Goal: Find specific page/section: Find specific page/section

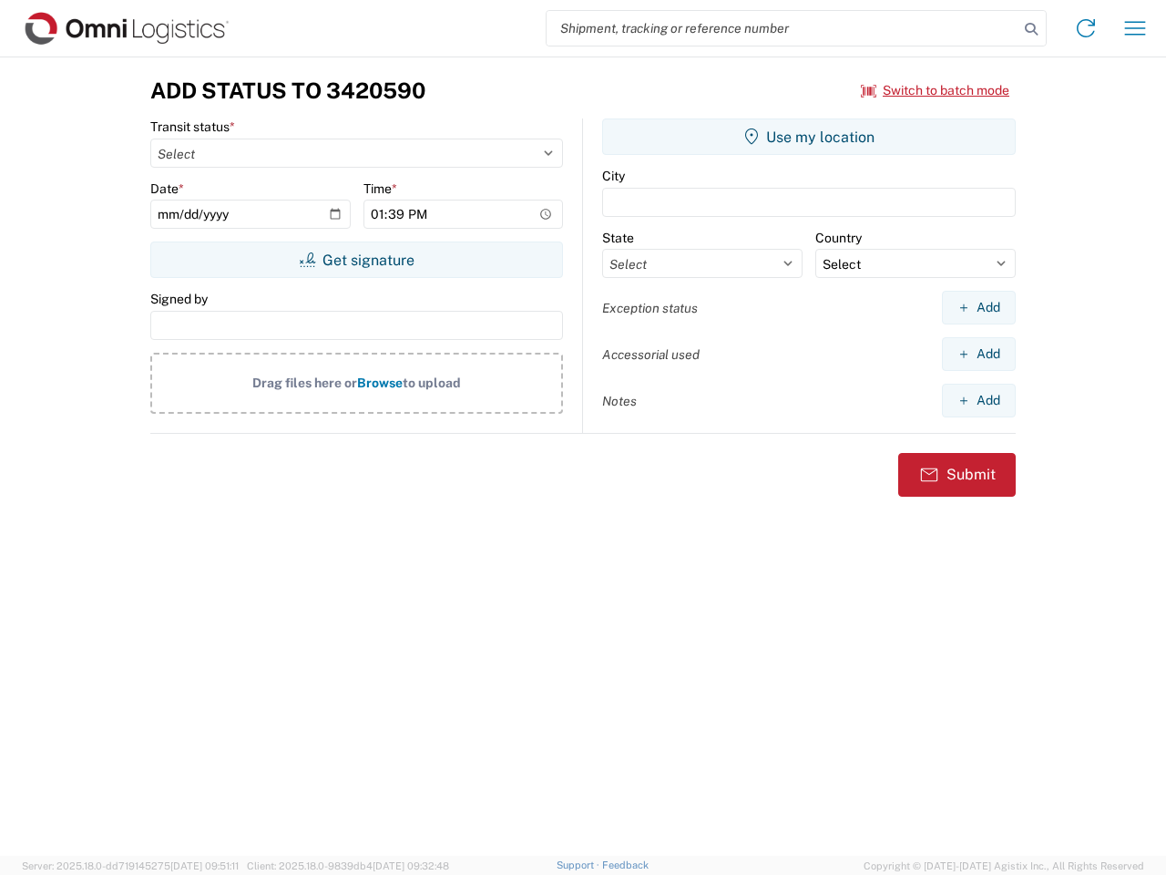
click at [783, 28] on input "search" at bounding box center [783, 28] width 472 height 35
click at [1031, 29] on icon at bounding box center [1032, 29] width 26 height 26
click at [1086, 28] on icon at bounding box center [1085, 28] width 29 height 29
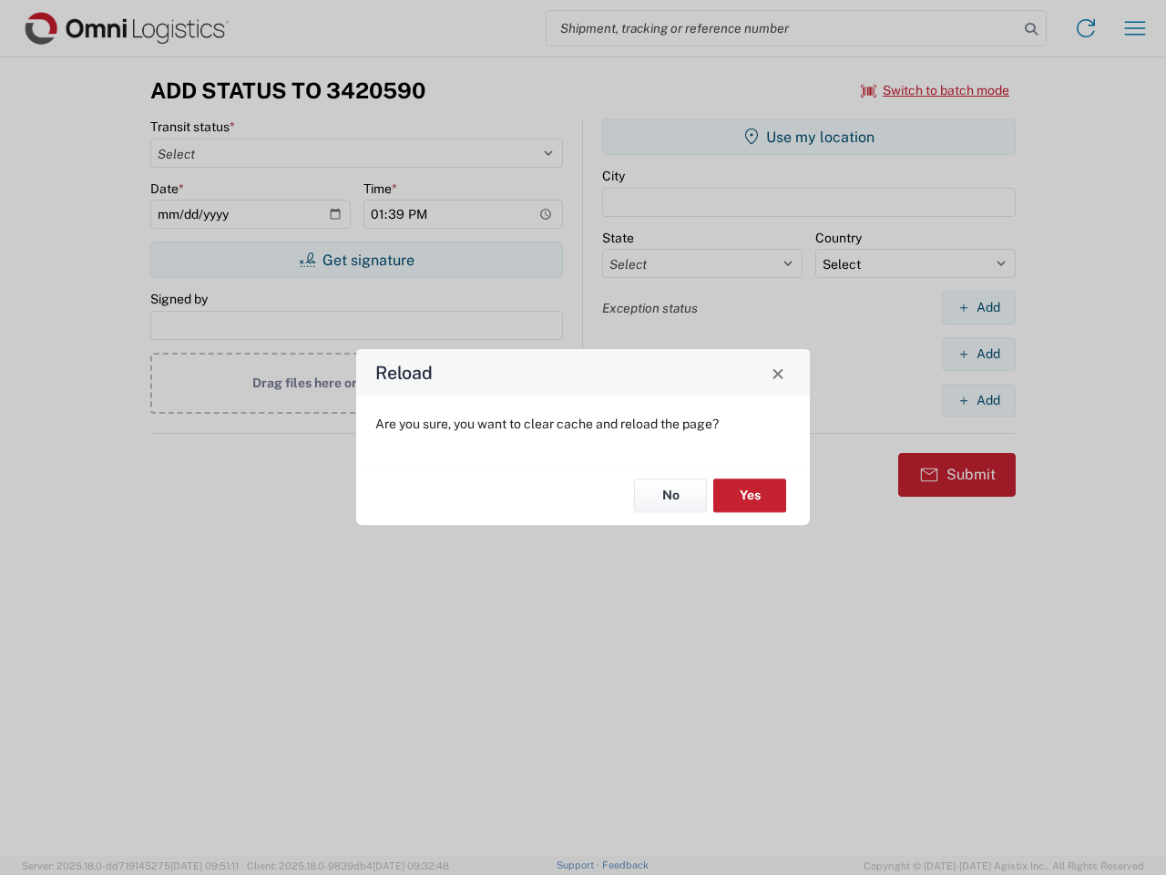
click at [1135, 28] on div "Reload Are you sure, you want to clear cache and reload the page? No Yes" at bounding box center [583, 437] width 1166 height 875
click at [936, 90] on div "Reload Are you sure, you want to clear cache and reload the page? No Yes" at bounding box center [583, 437] width 1166 height 875
click at [356, 260] on div "Reload Are you sure, you want to clear cache and reload the page? No Yes" at bounding box center [583, 437] width 1166 height 875
click at [809, 137] on div "Reload Are you sure, you want to clear cache and reload the page? No Yes" at bounding box center [583, 437] width 1166 height 875
click at [978, 307] on div "Reload Are you sure, you want to clear cache and reload the page? No Yes" at bounding box center [583, 437] width 1166 height 875
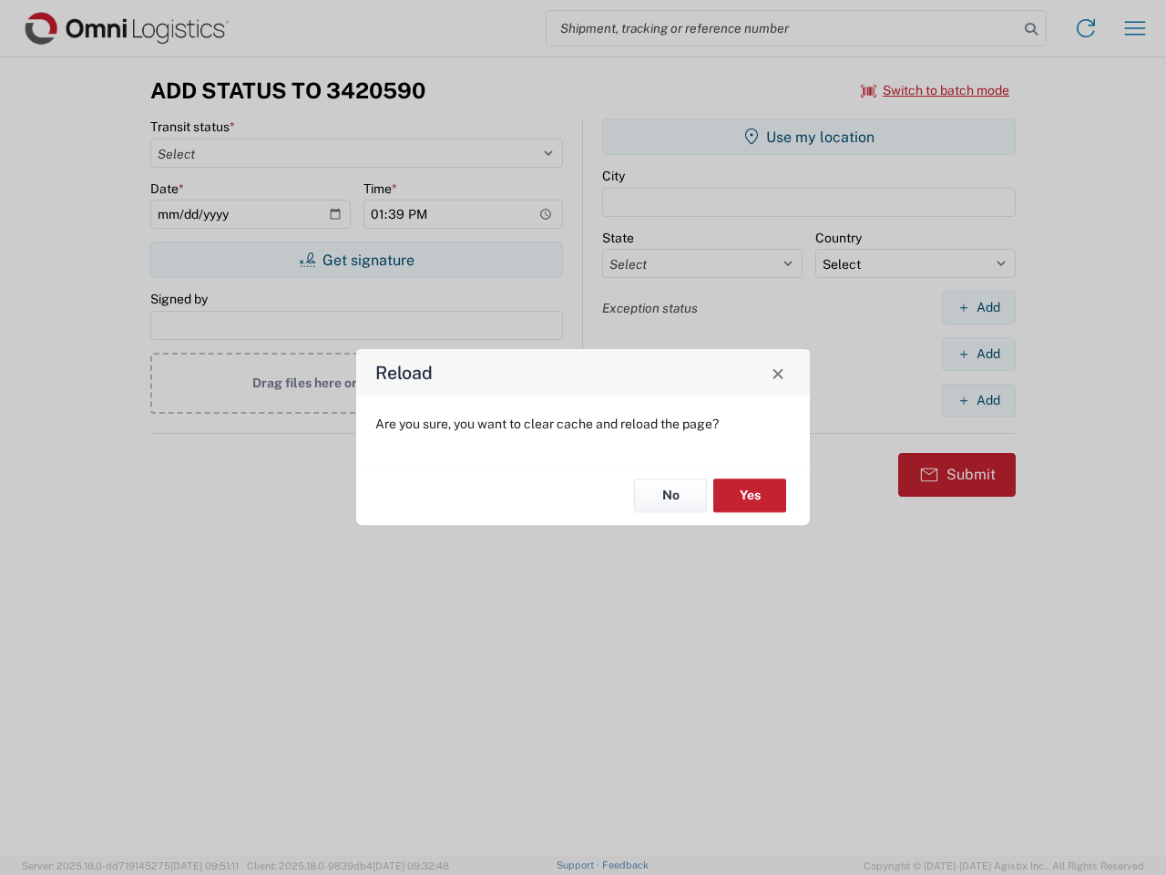
click at [978, 353] on div "Reload Are you sure, you want to clear cache and reload the page? No Yes" at bounding box center [583, 437] width 1166 height 875
click at [978, 400] on div "Reload Are you sure, you want to clear cache and reload the page? No Yes" at bounding box center [583, 437] width 1166 height 875
